Goal: Task Accomplishment & Management: Complete application form

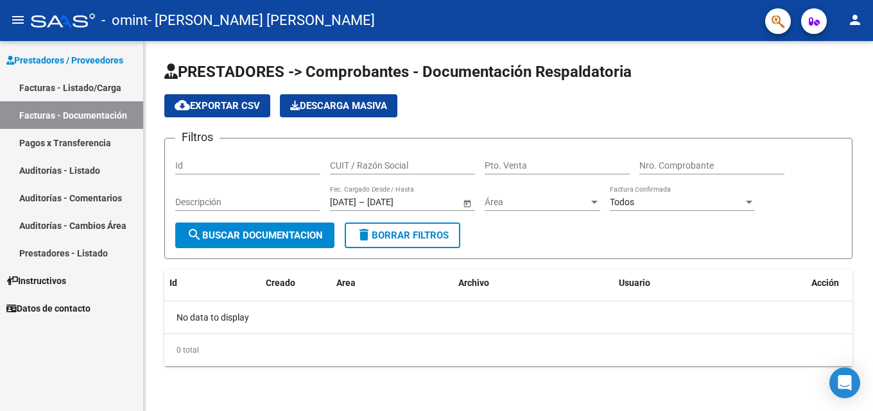
click at [93, 88] on link "Facturas - Listado/Carga" at bounding box center [71, 88] width 143 height 28
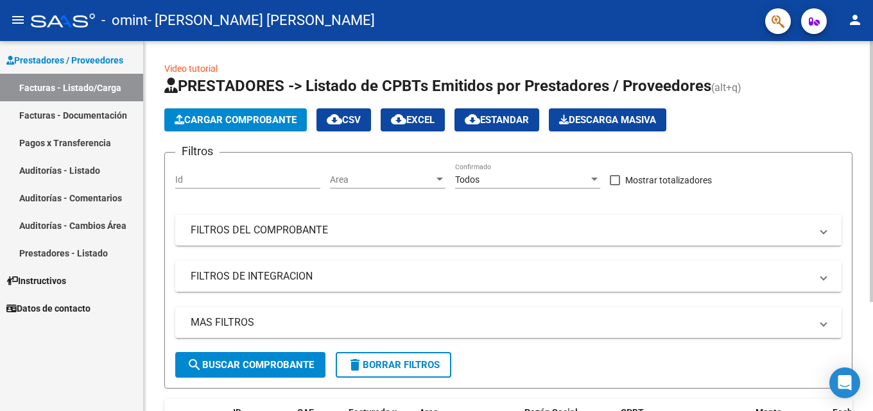
scroll to position [128, 0]
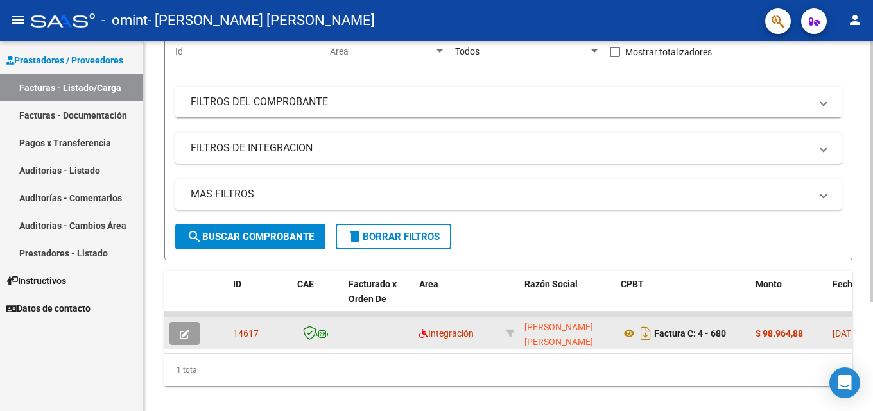
click at [176, 333] on button "button" at bounding box center [184, 333] width 30 height 23
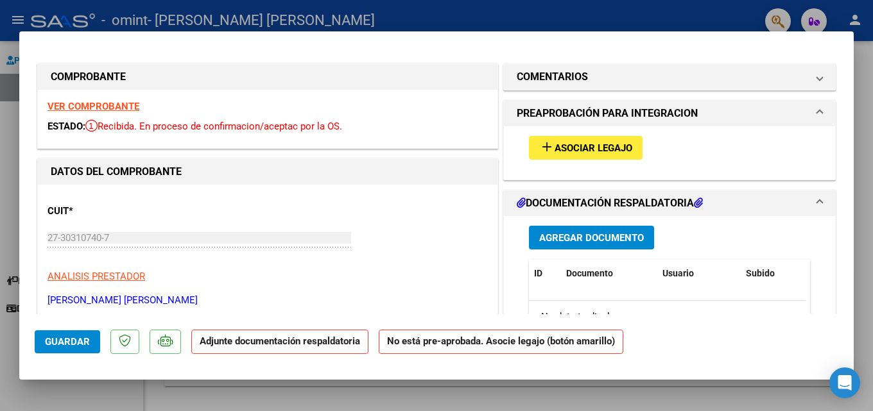
click at [601, 143] on span "Asociar Legajo" at bounding box center [593, 148] width 78 height 12
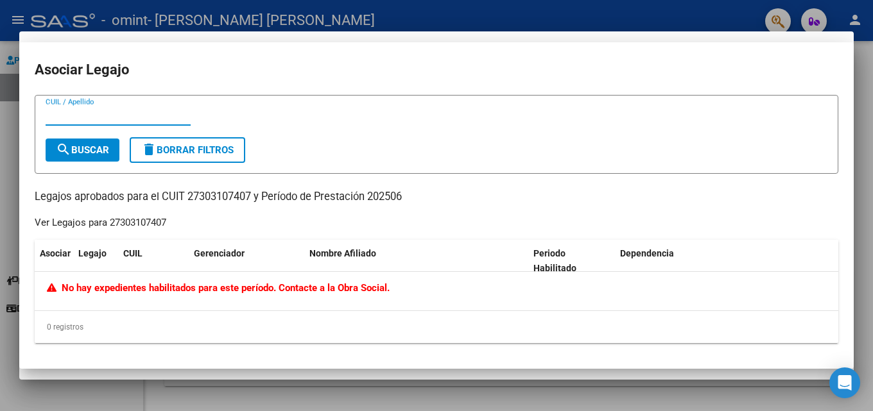
type input "$ 0,00"
